Goal: Task Accomplishment & Management: Complete application form

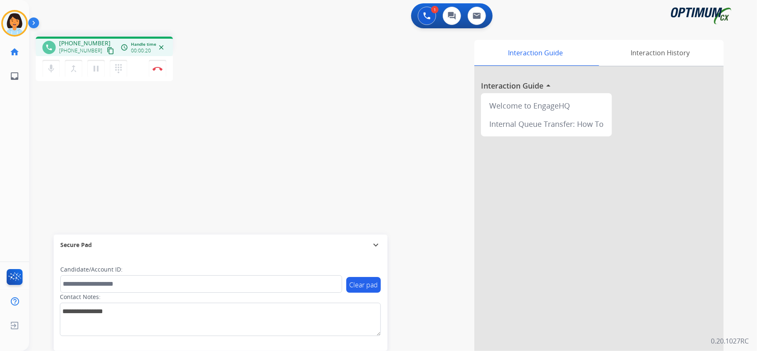
click at [67, 120] on div "phone [PHONE_NUMBER] [PHONE_NUMBER] content_copy access_time Call metrics Queue…" at bounding box center [383, 203] width 708 height 347
click at [107, 49] on mat-icon "content_copy" at bounding box center [110, 50] width 7 height 7
click at [107, 50] on mat-icon "content_copy" at bounding box center [110, 50] width 7 height 7
click at [156, 67] on img at bounding box center [158, 69] width 10 height 4
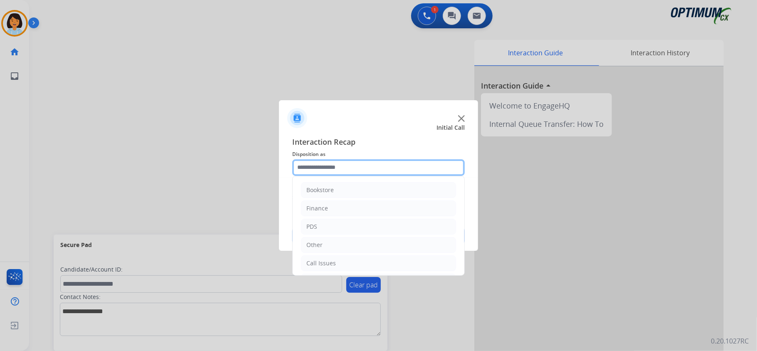
click at [405, 166] on input "text" at bounding box center [378, 167] width 173 height 17
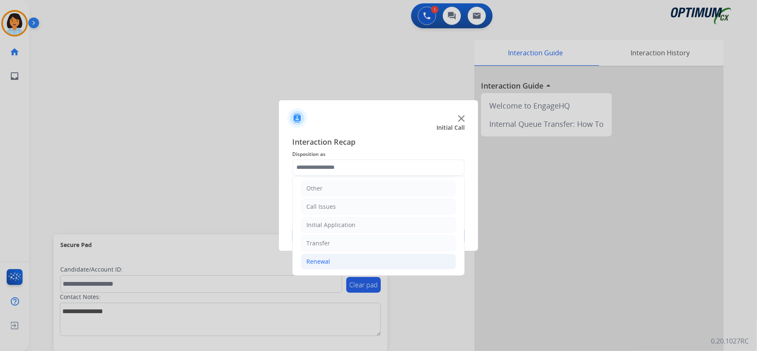
click at [321, 264] on div "Renewal" at bounding box center [318, 261] width 24 height 8
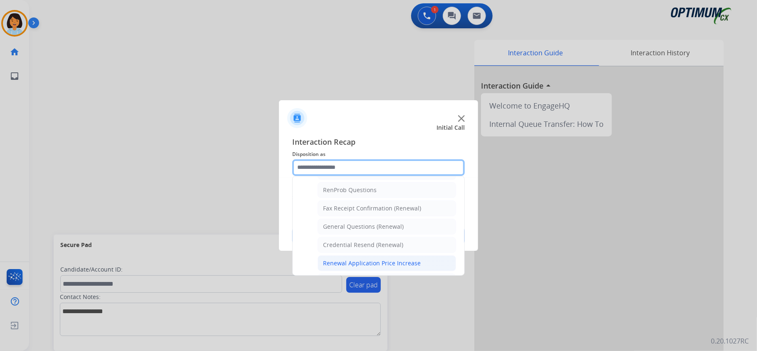
scroll to position [225, 0]
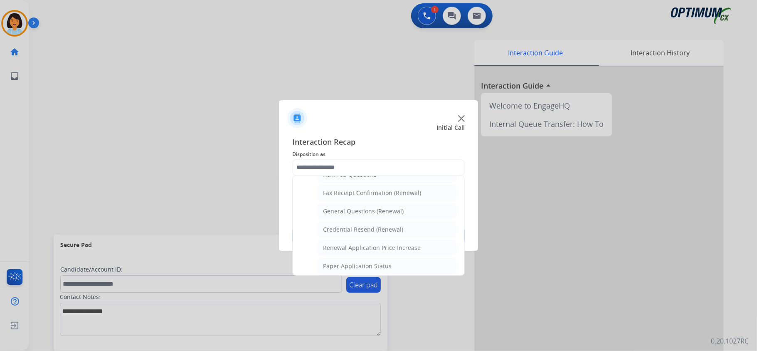
click at [336, 212] on div "General Questions (Renewal)" at bounding box center [363, 211] width 81 height 8
type input "**********"
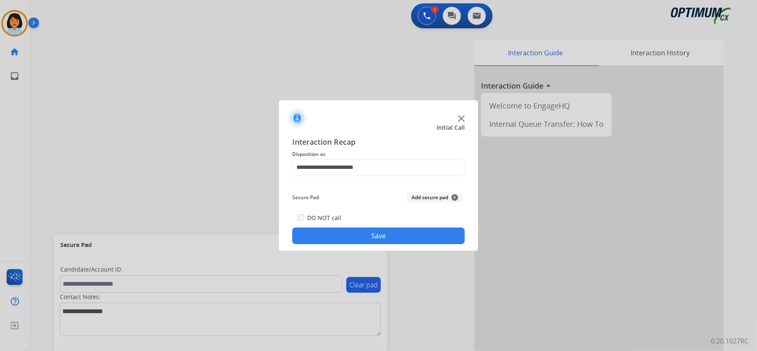
drag, startPoint x: 330, startPoint y: 225, endPoint x: 331, endPoint y: 238, distance: 13.4
click at [331, 232] on div "DO NOT call Save" at bounding box center [378, 228] width 173 height 32
click at [332, 239] on button "Save" at bounding box center [378, 235] width 173 height 17
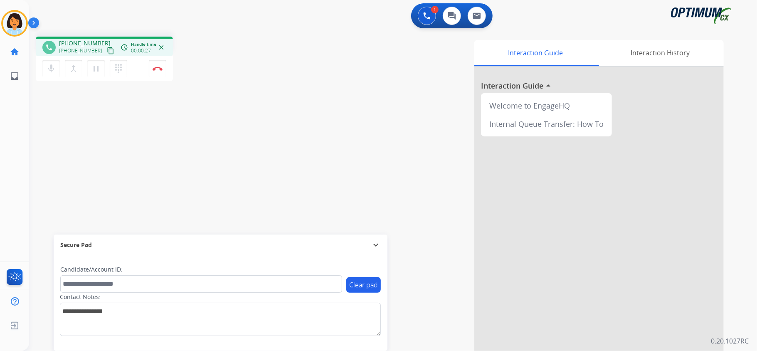
click at [332, 238] on div "Secure Pad" at bounding box center [220, 245] width 321 height 14
click at [106, 46] on button "content_copy" at bounding box center [111, 51] width 10 height 10
click at [160, 67] on img at bounding box center [158, 69] width 10 height 4
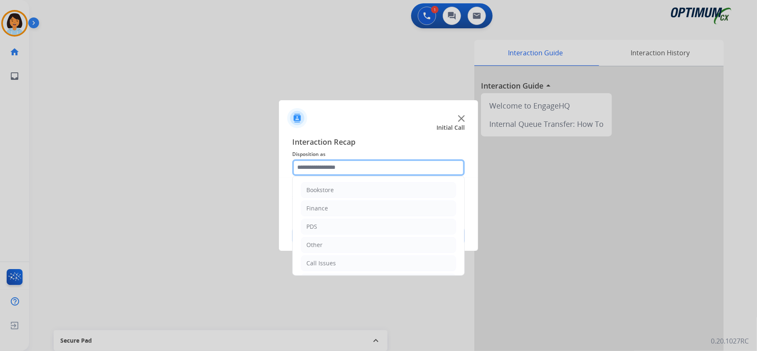
click at [343, 167] on input "text" at bounding box center [378, 167] width 173 height 17
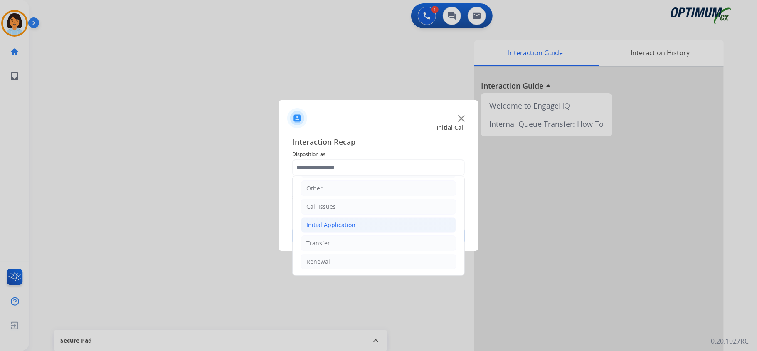
click at [327, 227] on div "Initial Application" at bounding box center [330, 225] width 49 height 8
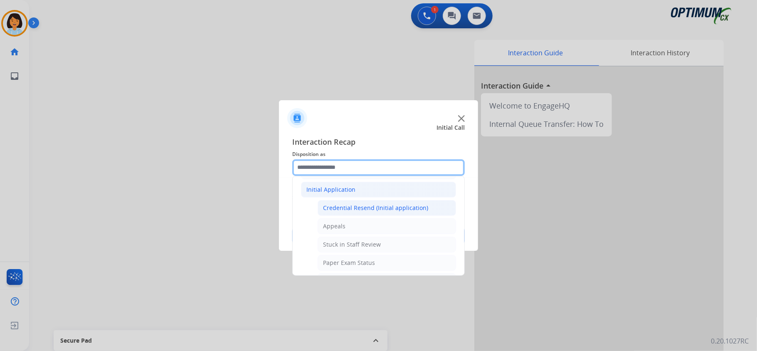
scroll to position [114, 0]
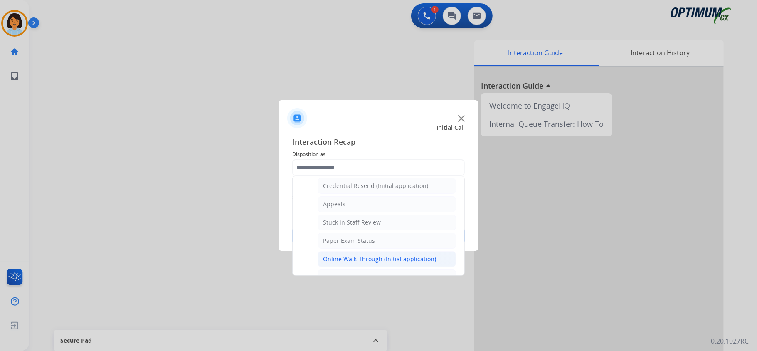
click at [361, 263] on div "Online Walk-Through (Initial application)" at bounding box center [379, 259] width 113 height 8
type input "**********"
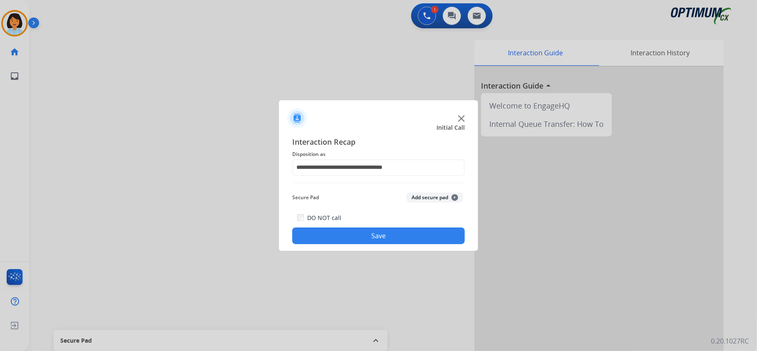
click at [355, 235] on button "Save" at bounding box center [378, 235] width 173 height 17
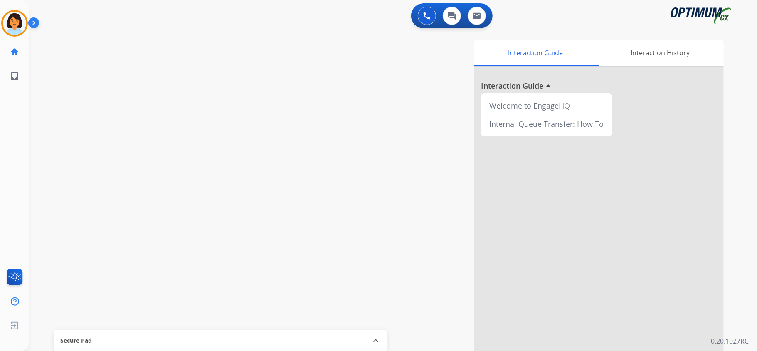
drag, startPoint x: 217, startPoint y: 192, endPoint x: 225, endPoint y: 184, distance: 11.2
click at [220, 190] on div "swap_horiz Break voice bridge close_fullscreen Connect 3-Way Call merge_type Se…" at bounding box center [383, 203] width 708 height 347
click at [107, 50] on mat-icon "content_copy" at bounding box center [110, 50] width 7 height 7
click at [153, 65] on button "Disconnect" at bounding box center [157, 68] width 17 height 17
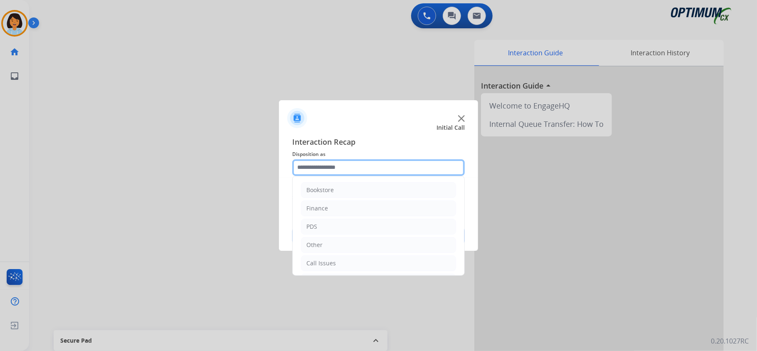
click at [358, 163] on input "text" at bounding box center [378, 167] width 173 height 17
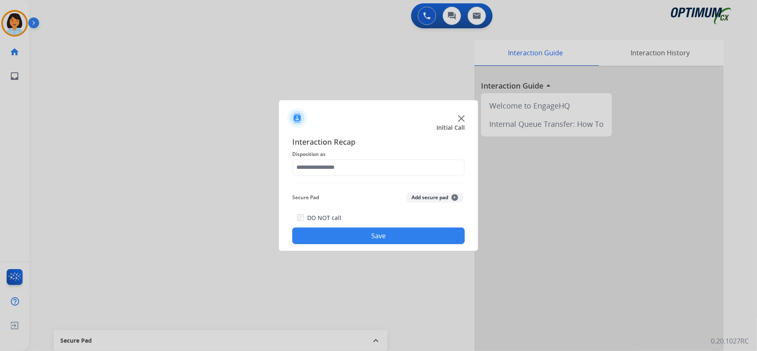
click at [179, 225] on div at bounding box center [378, 175] width 757 height 351
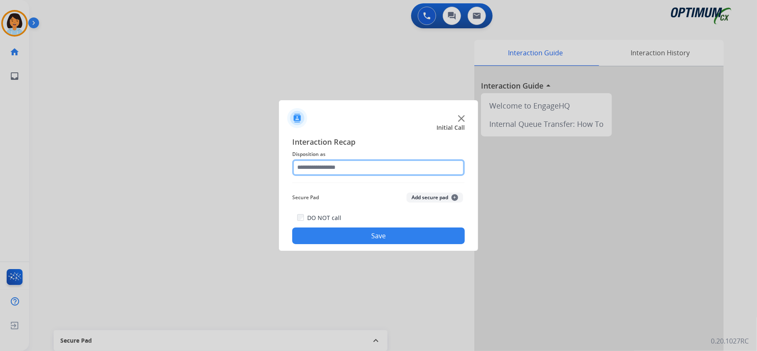
click at [370, 172] on input "text" at bounding box center [378, 167] width 173 height 17
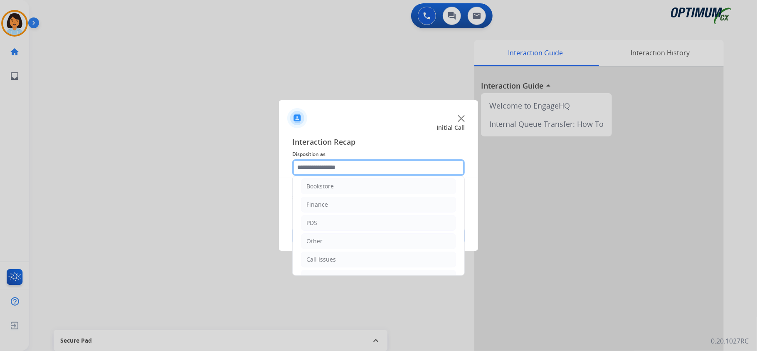
scroll to position [3, 0]
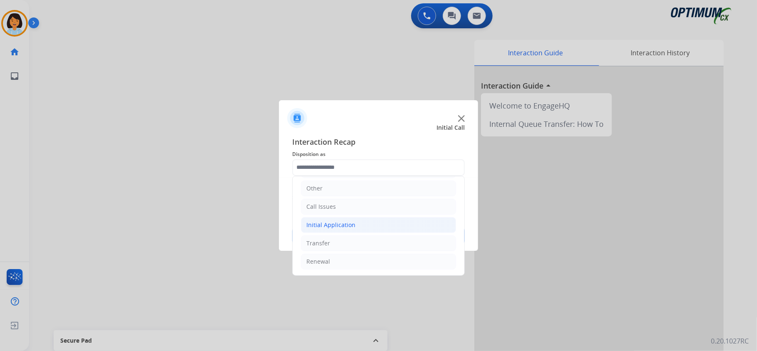
click at [332, 226] on div "Initial Application" at bounding box center [330, 225] width 49 height 8
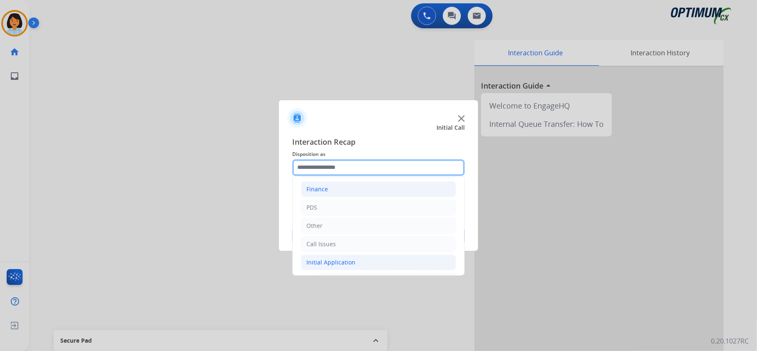
scroll to position [0, 0]
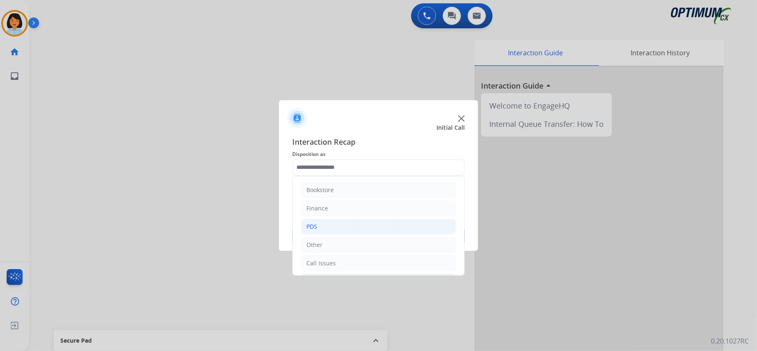
click at [328, 222] on li "PDS" at bounding box center [378, 227] width 155 height 16
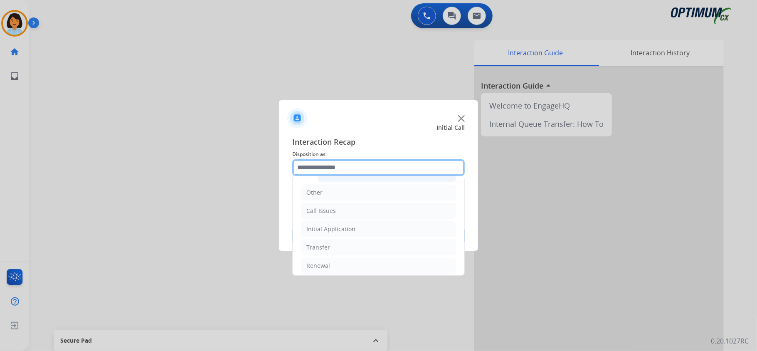
scroll to position [298, 0]
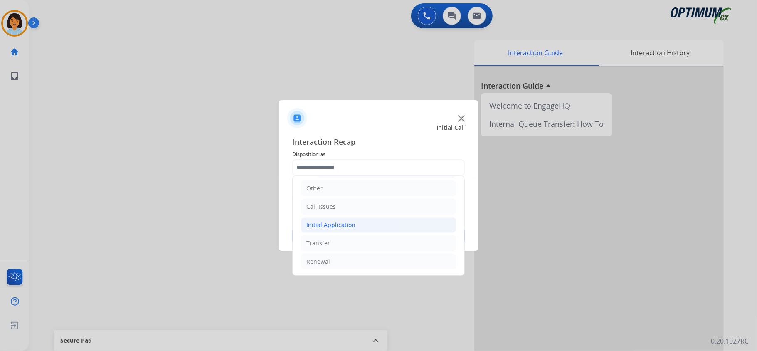
click at [338, 218] on li "Initial Application" at bounding box center [378, 225] width 155 height 16
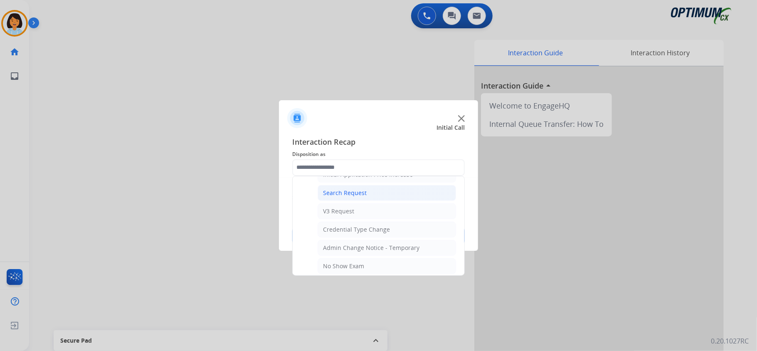
click at [350, 197] on div "Search Request" at bounding box center [345, 193] width 44 height 8
type input "**********"
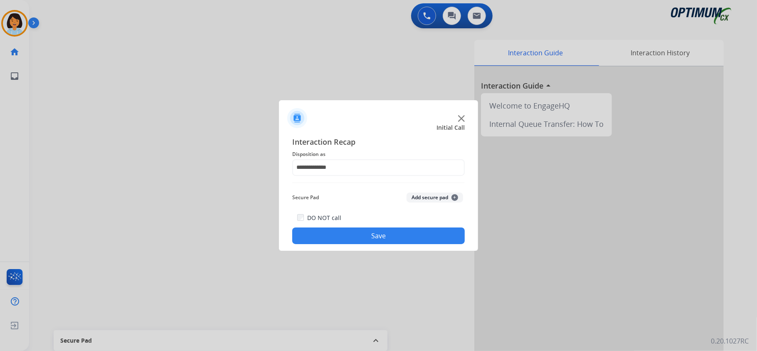
click at [363, 232] on button "Save" at bounding box center [378, 235] width 173 height 17
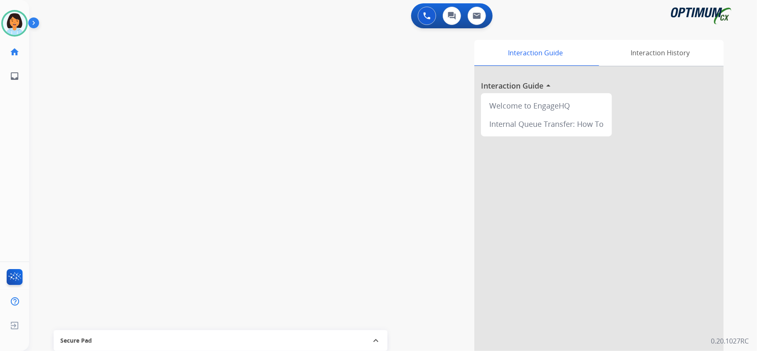
click at [284, 240] on div "Interaction Guide Interaction History Interaction Guide arrow_drop_up Welcome t…" at bounding box center [497, 208] width 453 height 337
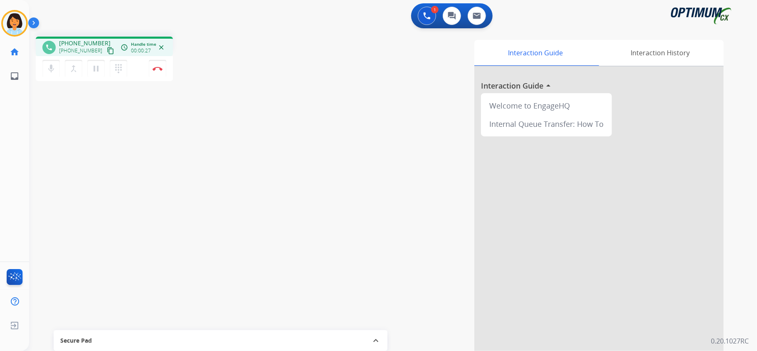
click at [284, 240] on div "Interaction Guide Interaction History Interaction Guide arrow_drop_up Welcome t…" at bounding box center [497, 208] width 453 height 337
click at [107, 50] on mat-icon "content_copy" at bounding box center [110, 50] width 7 height 7
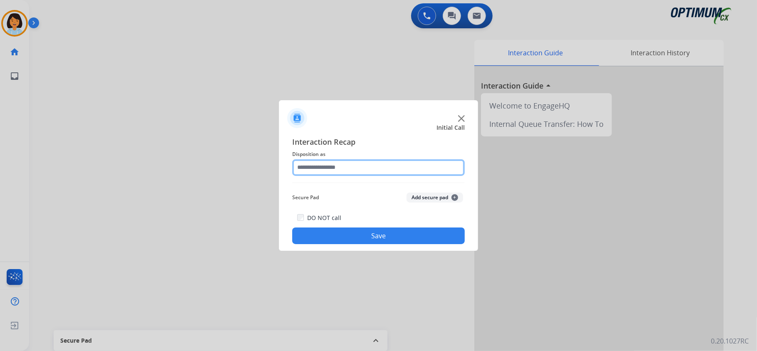
click at [383, 159] on input "text" at bounding box center [378, 167] width 173 height 17
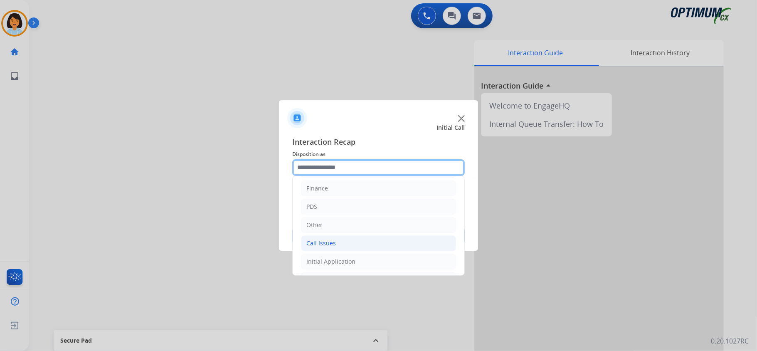
scroll to position [0, 0]
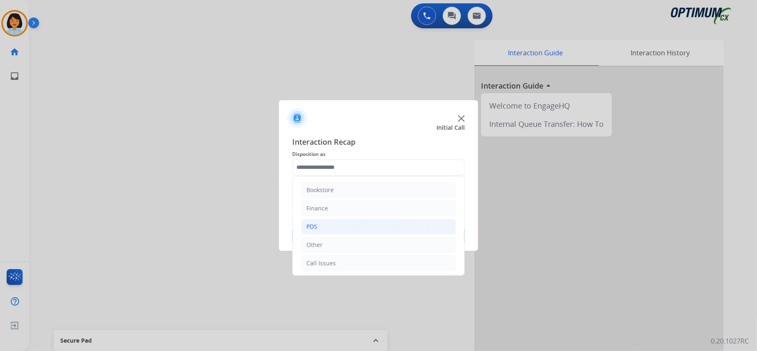
click at [330, 222] on li "PDS" at bounding box center [378, 227] width 155 height 16
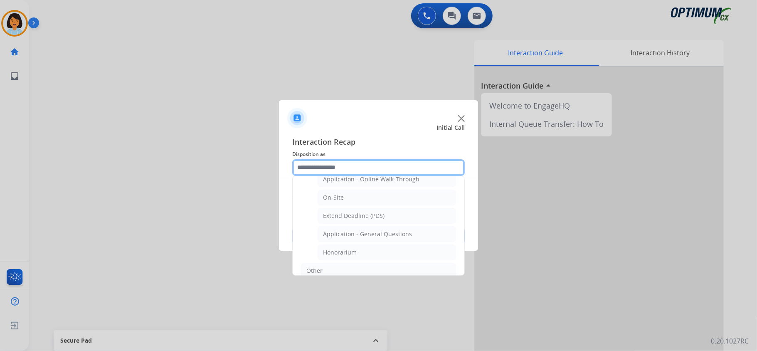
scroll to position [222, 0]
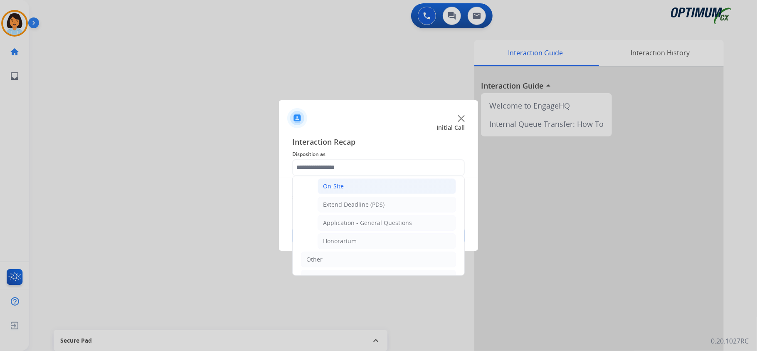
click at [346, 188] on li "On-Site" at bounding box center [387, 186] width 138 height 16
type input "*******"
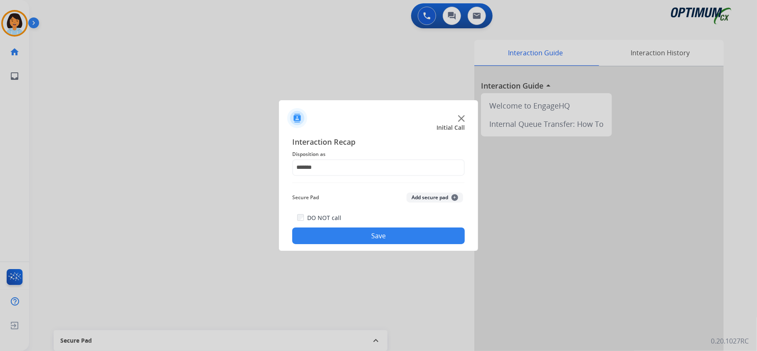
click at [370, 233] on button "Save" at bounding box center [378, 235] width 173 height 17
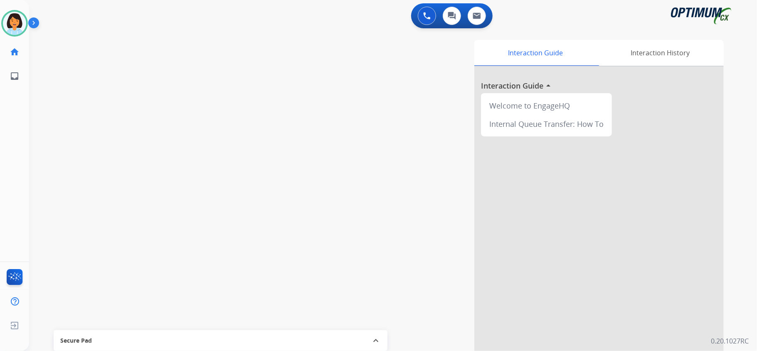
drag, startPoint x: 17, startPoint y: 28, endPoint x: 28, endPoint y: 24, distance: 12.4
click at [17, 28] on img at bounding box center [14, 23] width 23 height 23
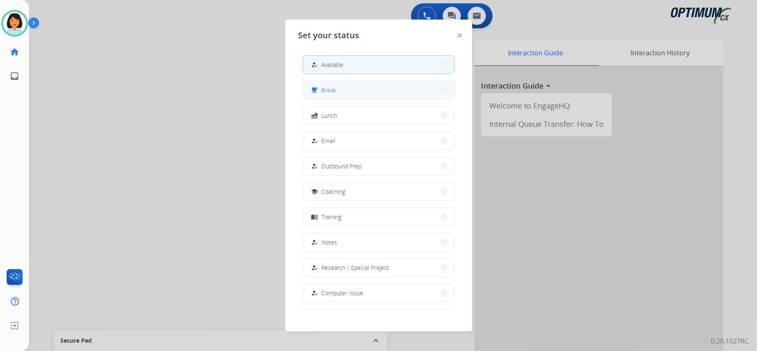
click at [329, 85] on button "free_breakfast Break" at bounding box center [378, 90] width 151 height 18
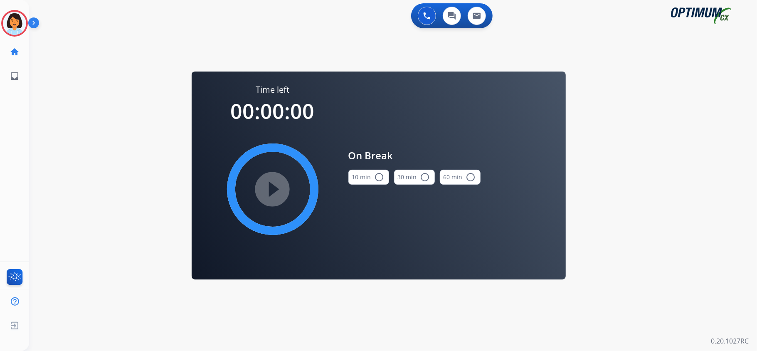
click at [376, 176] on mat-icon "radio_button_unchecked" at bounding box center [380, 177] width 10 height 10
click at [275, 184] on mat-icon "play_circle_filled" at bounding box center [273, 189] width 10 height 10
drag, startPoint x: 13, startPoint y: 26, endPoint x: 19, endPoint y: 14, distance: 13.0
click at [13, 24] on icon at bounding box center [14, 23] width 27 height 27
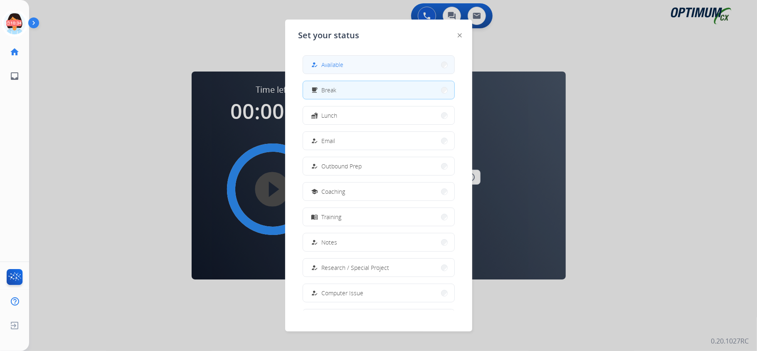
click at [425, 64] on button "how_to_reg Available" at bounding box center [378, 65] width 151 height 18
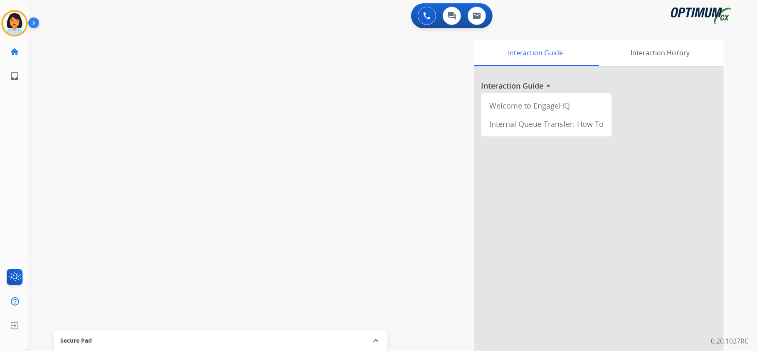
click at [141, 123] on div "swap_horiz Break voice bridge close_fullscreen Connect 3-Way Call merge_type Se…" at bounding box center [383, 203] width 708 height 347
click at [17, 18] on img at bounding box center [14, 23] width 23 height 23
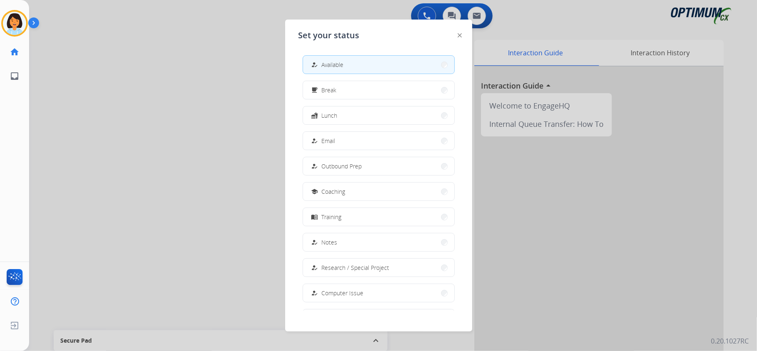
drag, startPoint x: 425, startPoint y: 61, endPoint x: 442, endPoint y: 62, distance: 16.7
click at [442, 62] on button "how_to_reg Available" at bounding box center [378, 65] width 151 height 18
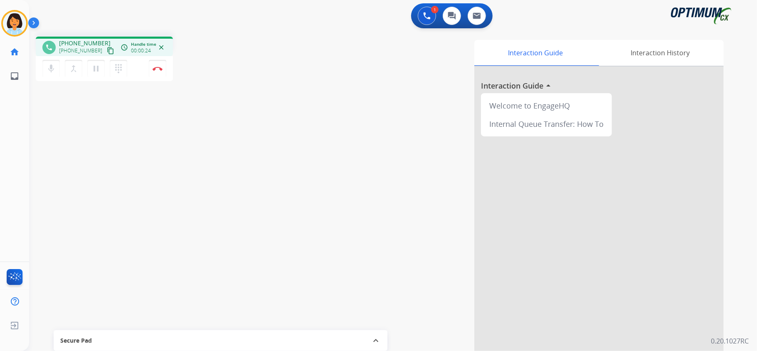
click at [442, 62] on div "Interaction Guide Interaction History Interaction Guide arrow_drop_up Welcome t…" at bounding box center [497, 208] width 453 height 337
click at [107, 48] on mat-icon "content_copy" at bounding box center [110, 50] width 7 height 7
click at [160, 67] on img at bounding box center [158, 69] width 10 height 4
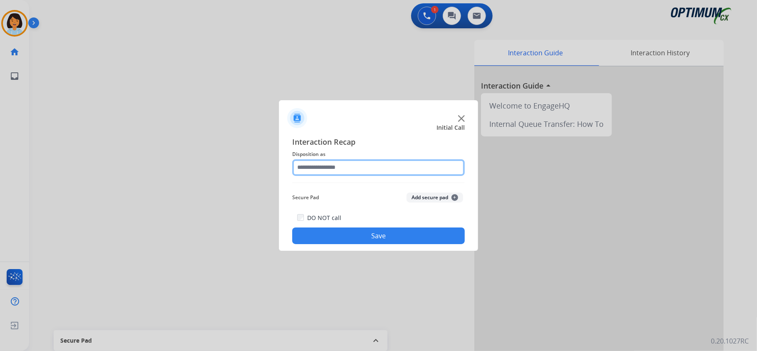
click at [348, 167] on input "text" at bounding box center [378, 167] width 173 height 17
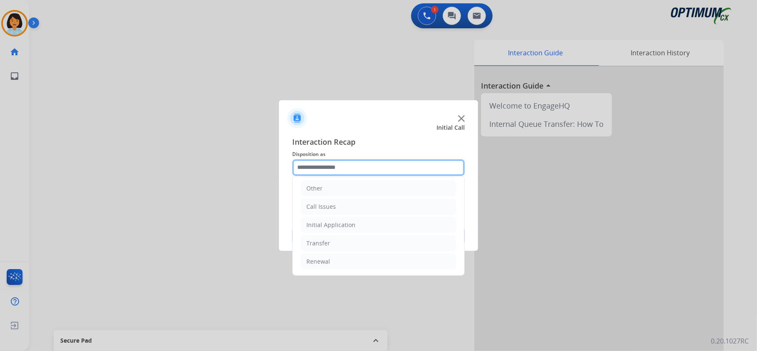
scroll to position [59, 0]
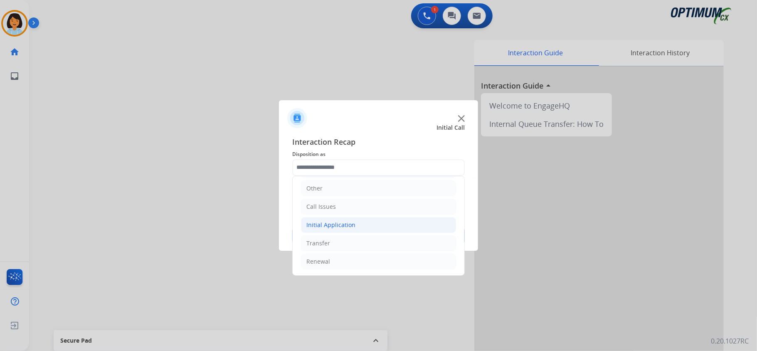
click at [348, 221] on div "Initial Application" at bounding box center [330, 225] width 49 height 8
click at [356, 225] on li "Initial Application" at bounding box center [378, 223] width 155 height 16
click at [356, 224] on li "Initial Application" at bounding box center [378, 225] width 155 height 16
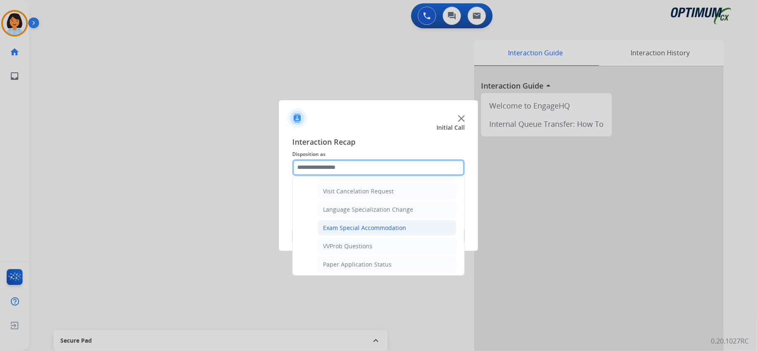
scroll to position [447, 0]
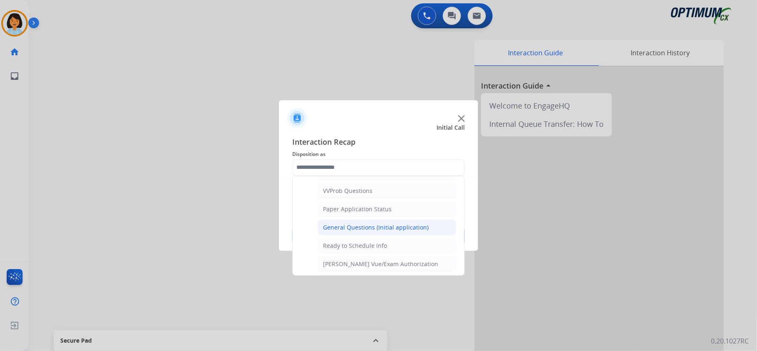
click at [355, 232] on div "General Questions (Initial application)" at bounding box center [376, 227] width 106 height 8
type input "**********"
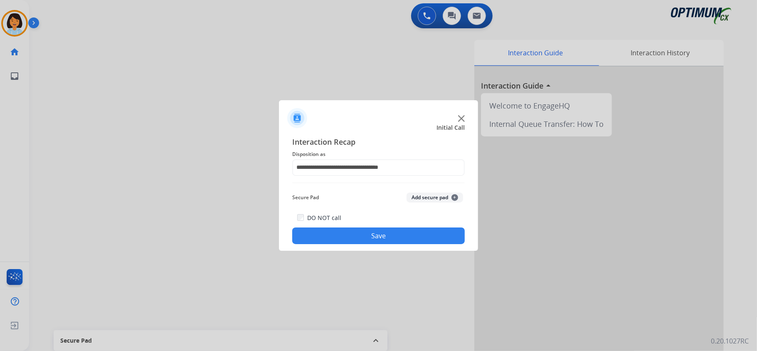
click at [355, 240] on button "Save" at bounding box center [378, 235] width 173 height 17
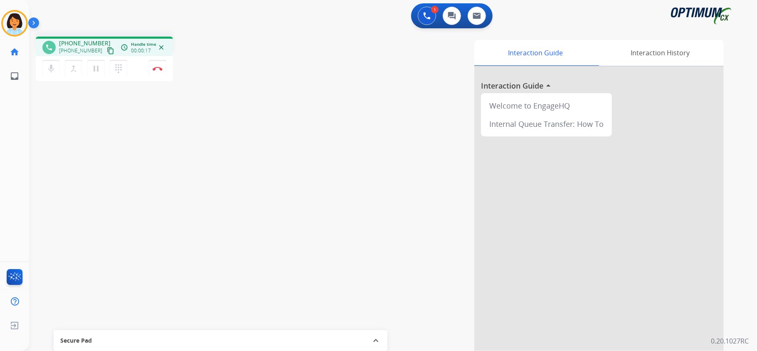
click at [107, 50] on mat-icon "content_copy" at bounding box center [110, 50] width 7 height 7
click at [163, 67] on button "Disconnect" at bounding box center [157, 68] width 17 height 17
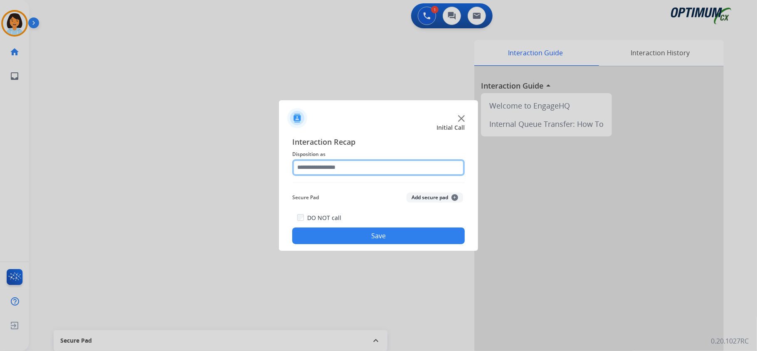
click at [390, 165] on input "text" at bounding box center [378, 167] width 173 height 17
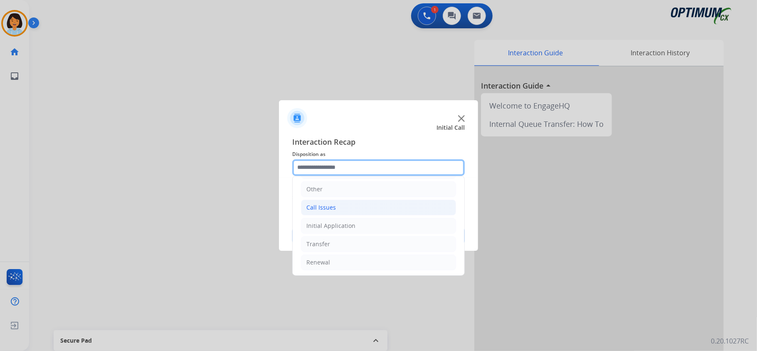
scroll to position [59, 0]
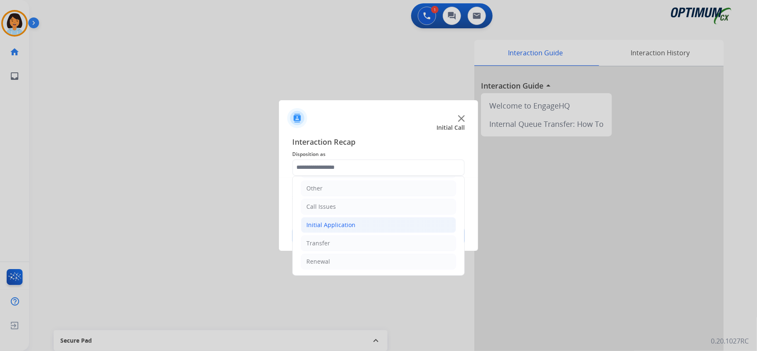
click at [321, 221] on div "Initial Application" at bounding box center [330, 225] width 49 height 8
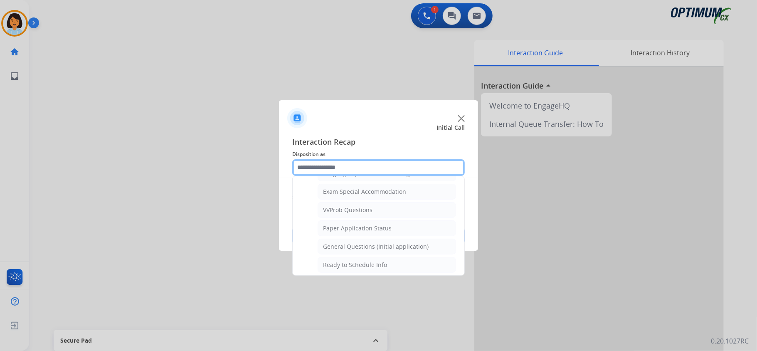
scroll to position [447, 0]
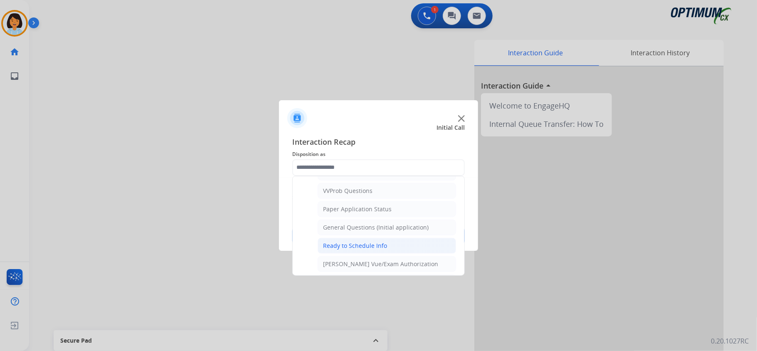
click at [353, 249] on div "Ready to Schedule Info" at bounding box center [355, 246] width 64 height 8
type input "**********"
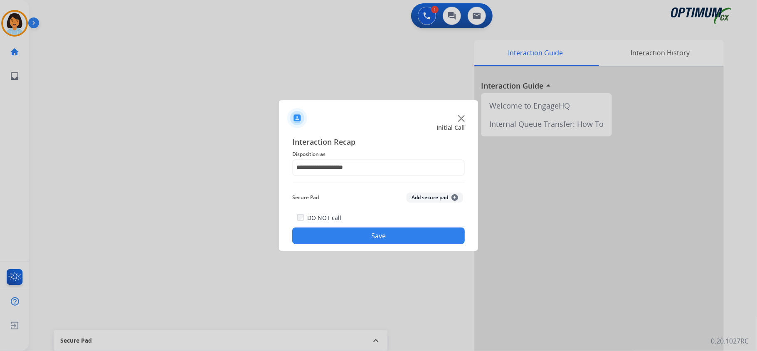
click at [351, 230] on button "Save" at bounding box center [378, 235] width 173 height 17
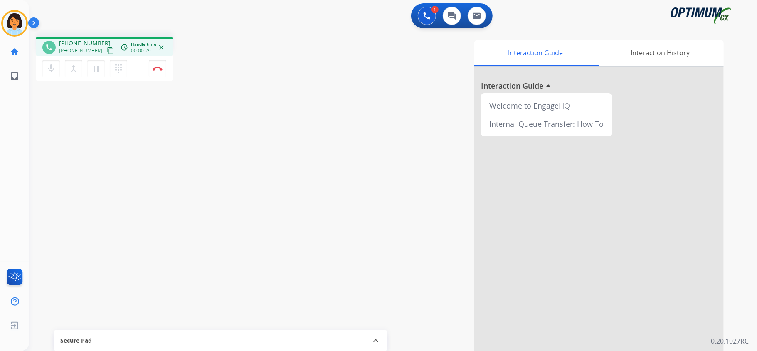
click at [107, 52] on mat-icon "content_copy" at bounding box center [110, 50] width 7 height 7
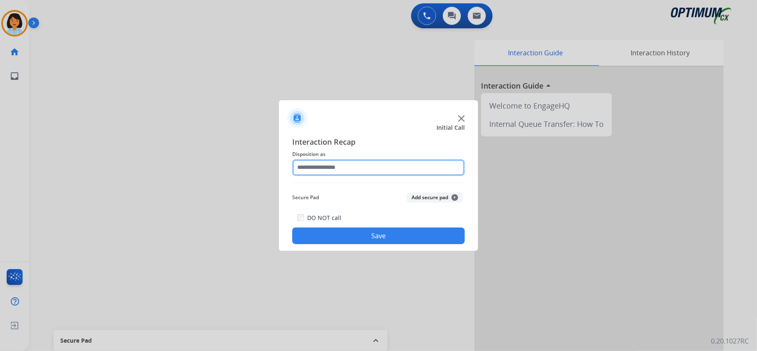
click at [399, 175] on input "text" at bounding box center [378, 167] width 173 height 17
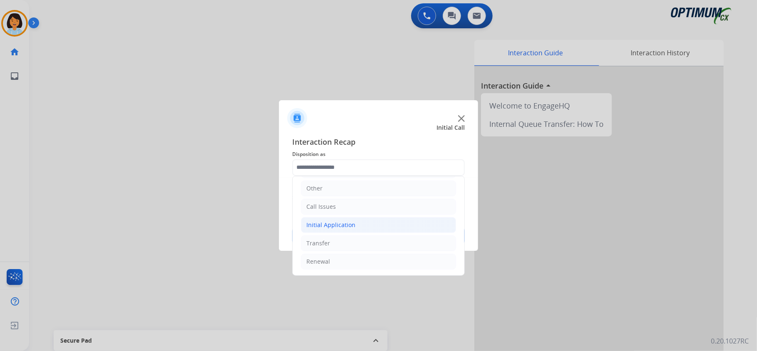
click at [354, 220] on li "Initial Application" at bounding box center [378, 225] width 155 height 16
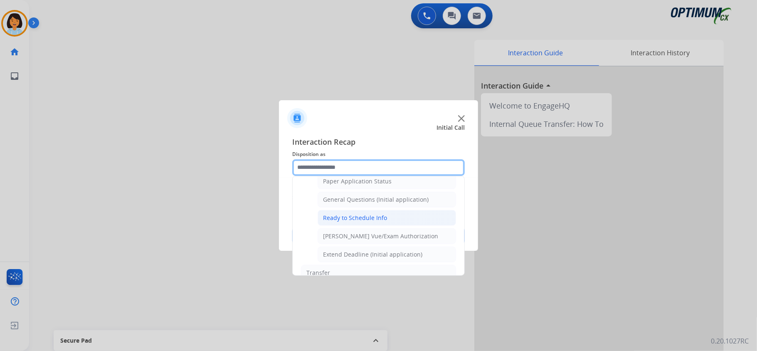
scroll to position [457, 0]
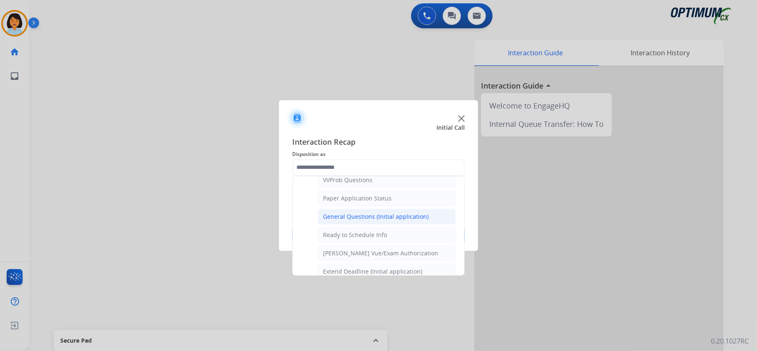
click at [363, 220] on div "General Questions (Initial application)" at bounding box center [376, 216] width 106 height 8
type input "**********"
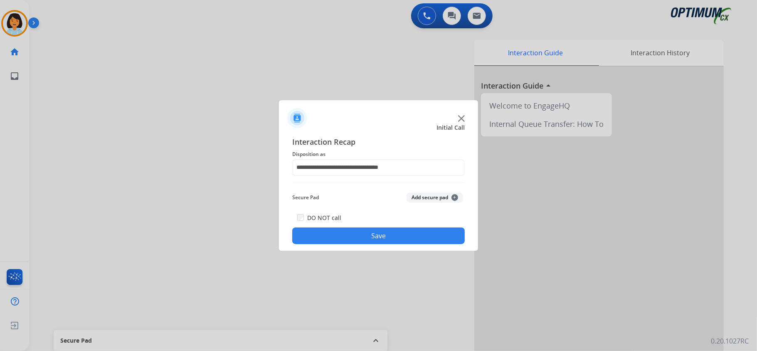
click at [343, 234] on button "Save" at bounding box center [378, 235] width 173 height 17
